Goal: Task Accomplishment & Management: Manage account settings

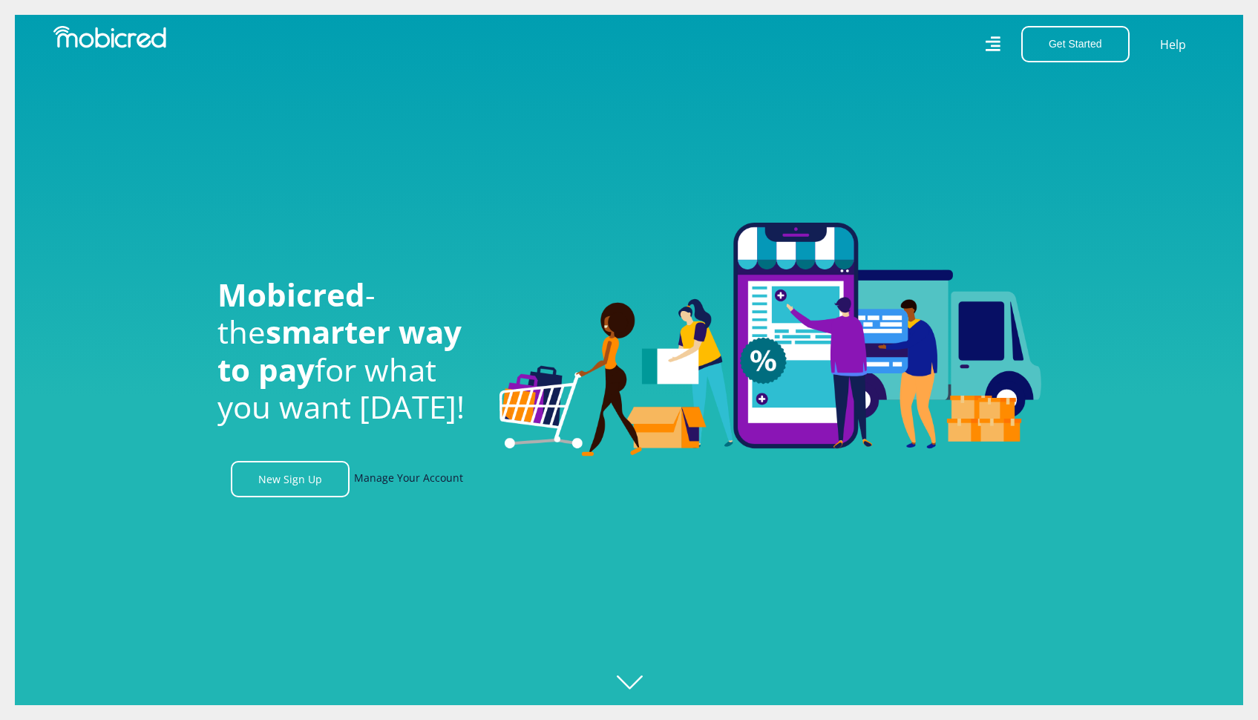
click at [408, 484] on link "Manage Your Account" at bounding box center [408, 479] width 109 height 36
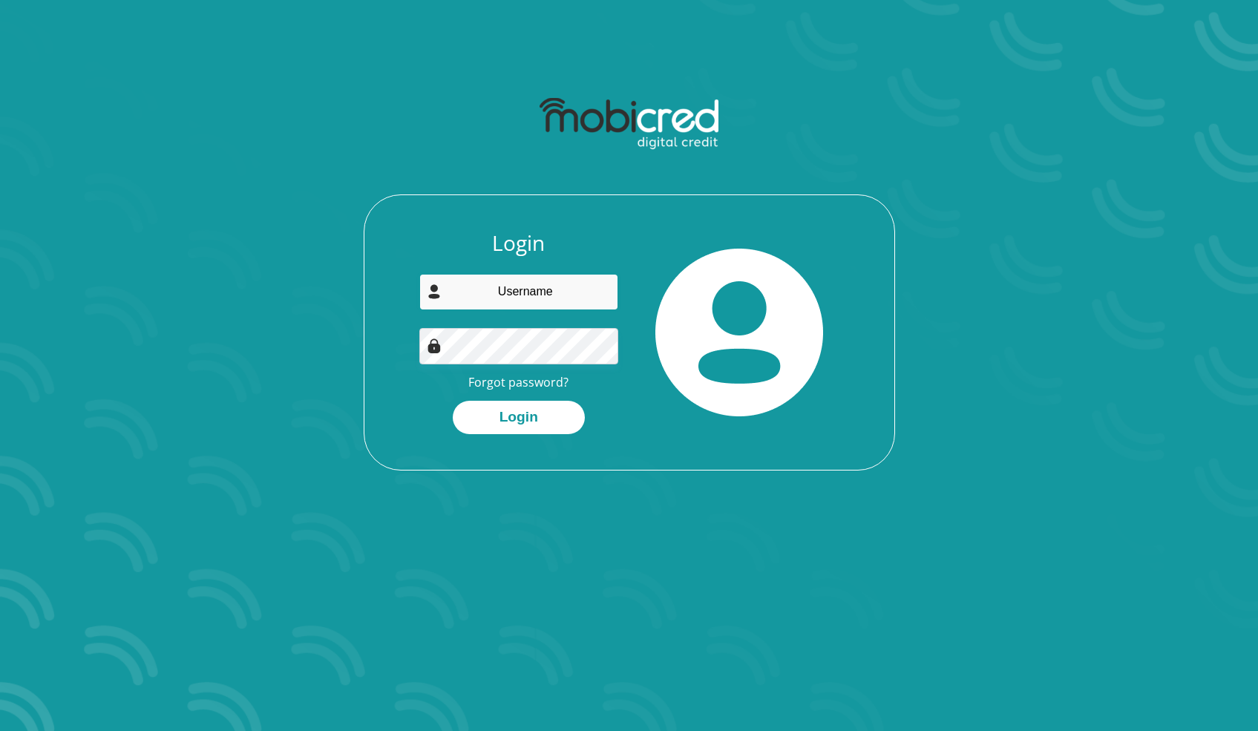
click at [494, 301] on input "email" at bounding box center [518, 292] width 199 height 36
type input "z.sihluku@gmail.com"
click at [514, 420] on button "Login" at bounding box center [519, 417] width 132 height 33
